Goal: Task Accomplishment & Management: Manage account settings

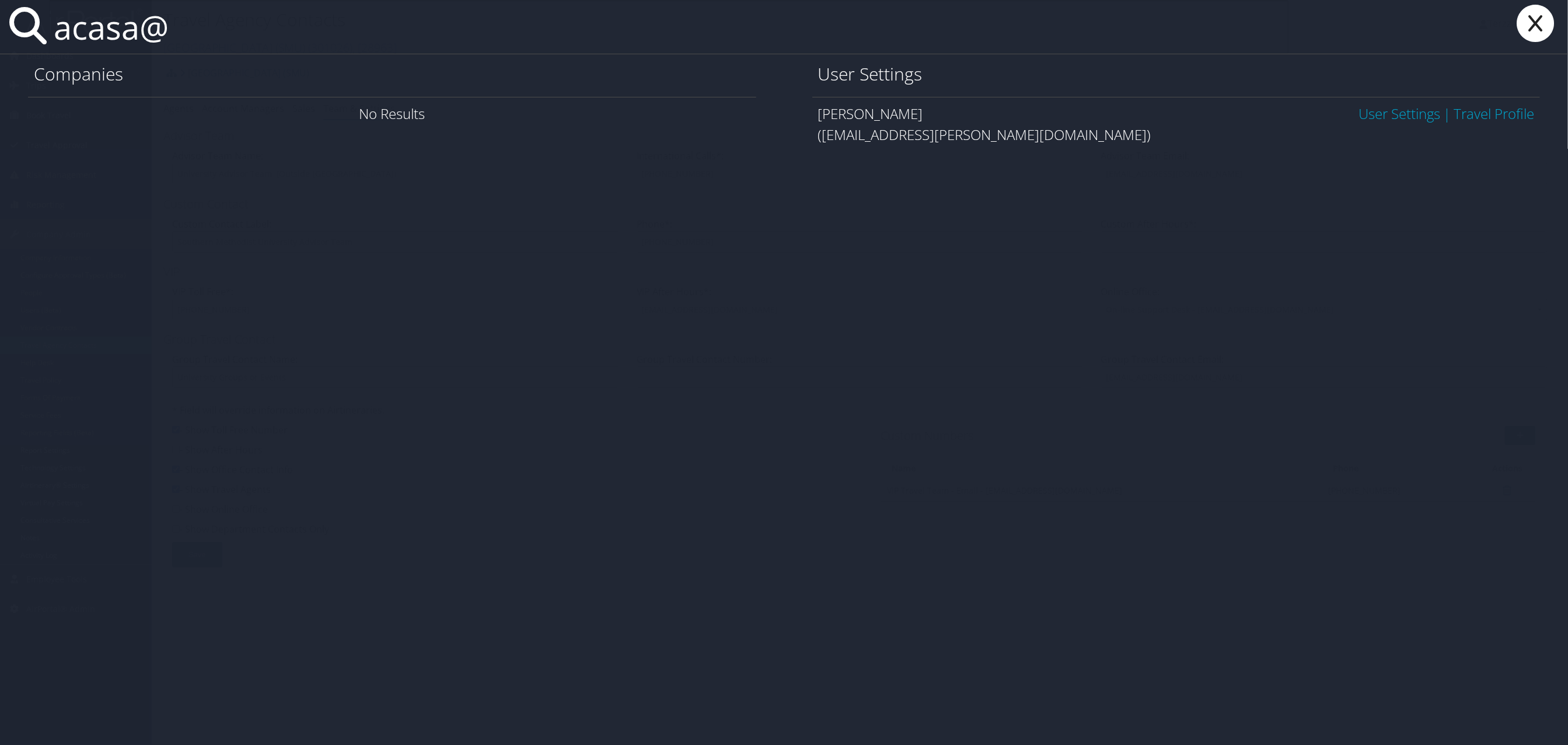
type input "acasa@"
click at [1371, 120] on link "User Settings" at bounding box center [1399, 113] width 82 height 20
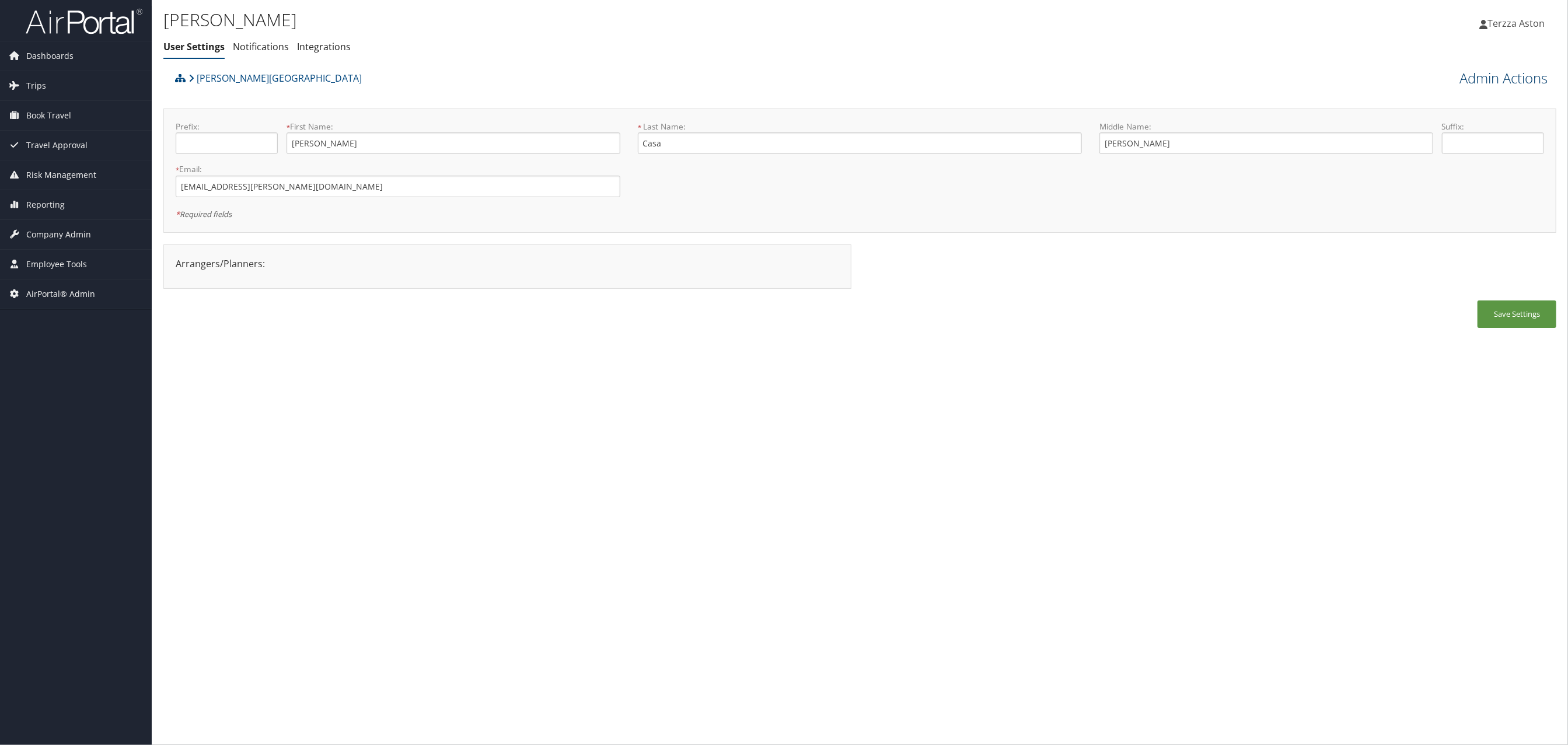
click at [1517, 83] on link "Admin Actions" at bounding box center [1503, 77] width 89 height 20
click at [1461, 142] on link "User Technology Settings" at bounding box center [1470, 139] width 153 height 20
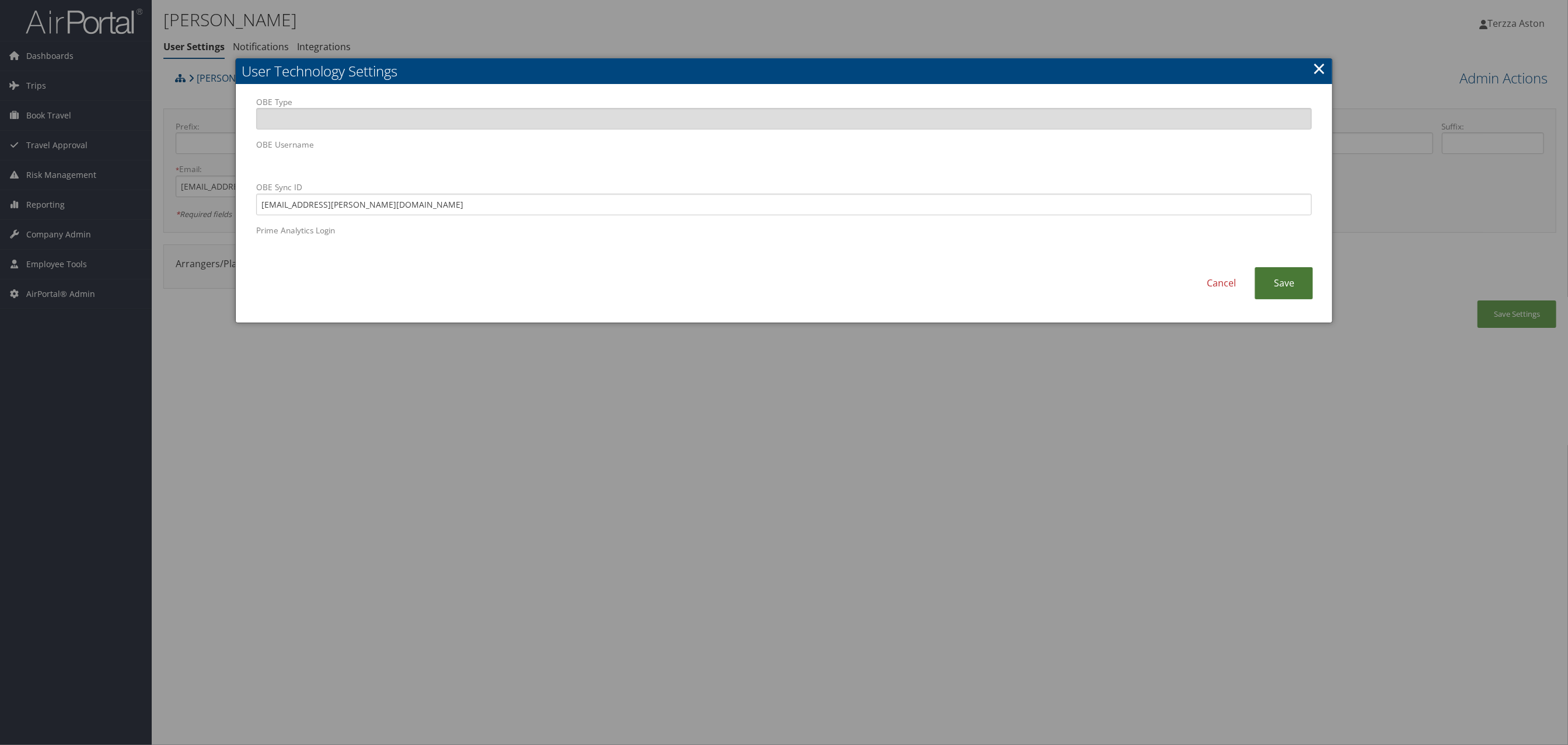
click at [1286, 280] on link "Save" at bounding box center [1284, 284] width 59 height 32
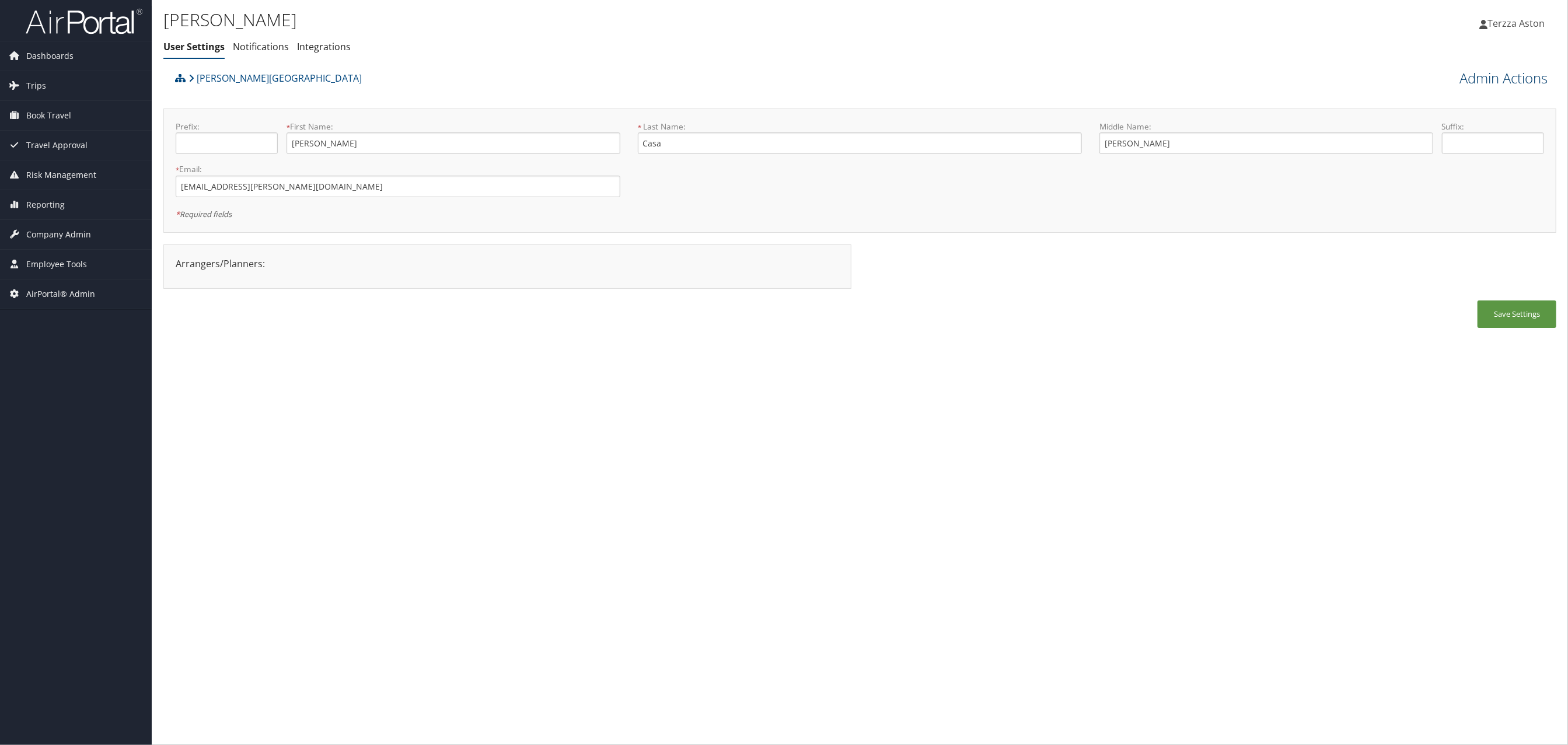
click at [1514, 77] on link "Admin Actions" at bounding box center [1503, 77] width 89 height 20
click at [1439, 95] on link "View Profile" at bounding box center [1470, 100] width 153 height 20
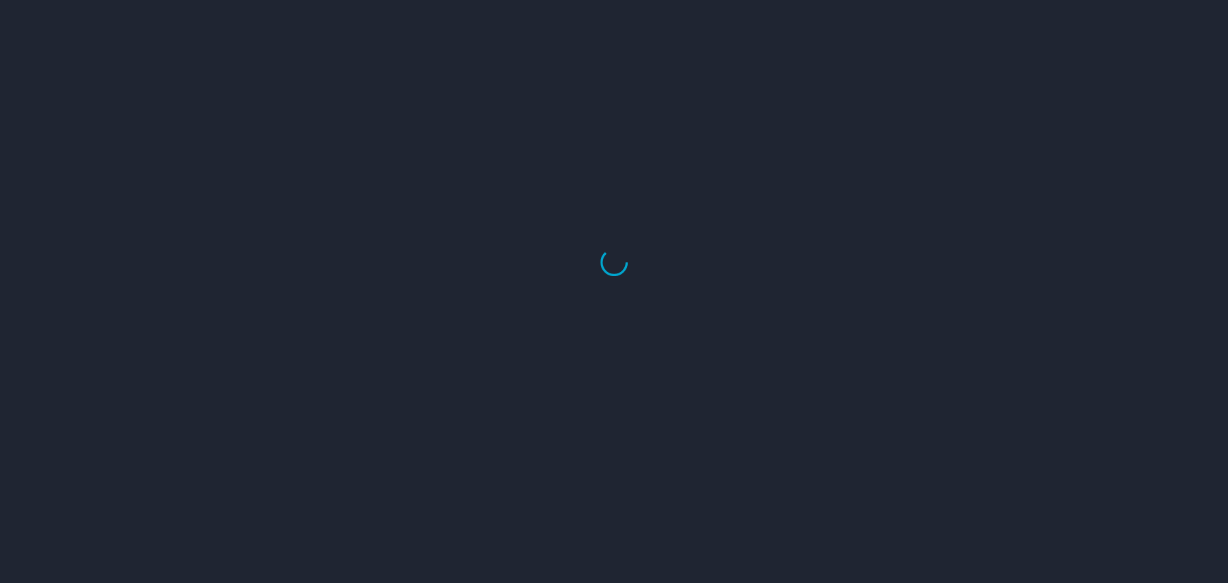
select select "US"
